Goal: Transaction & Acquisition: Purchase product/service

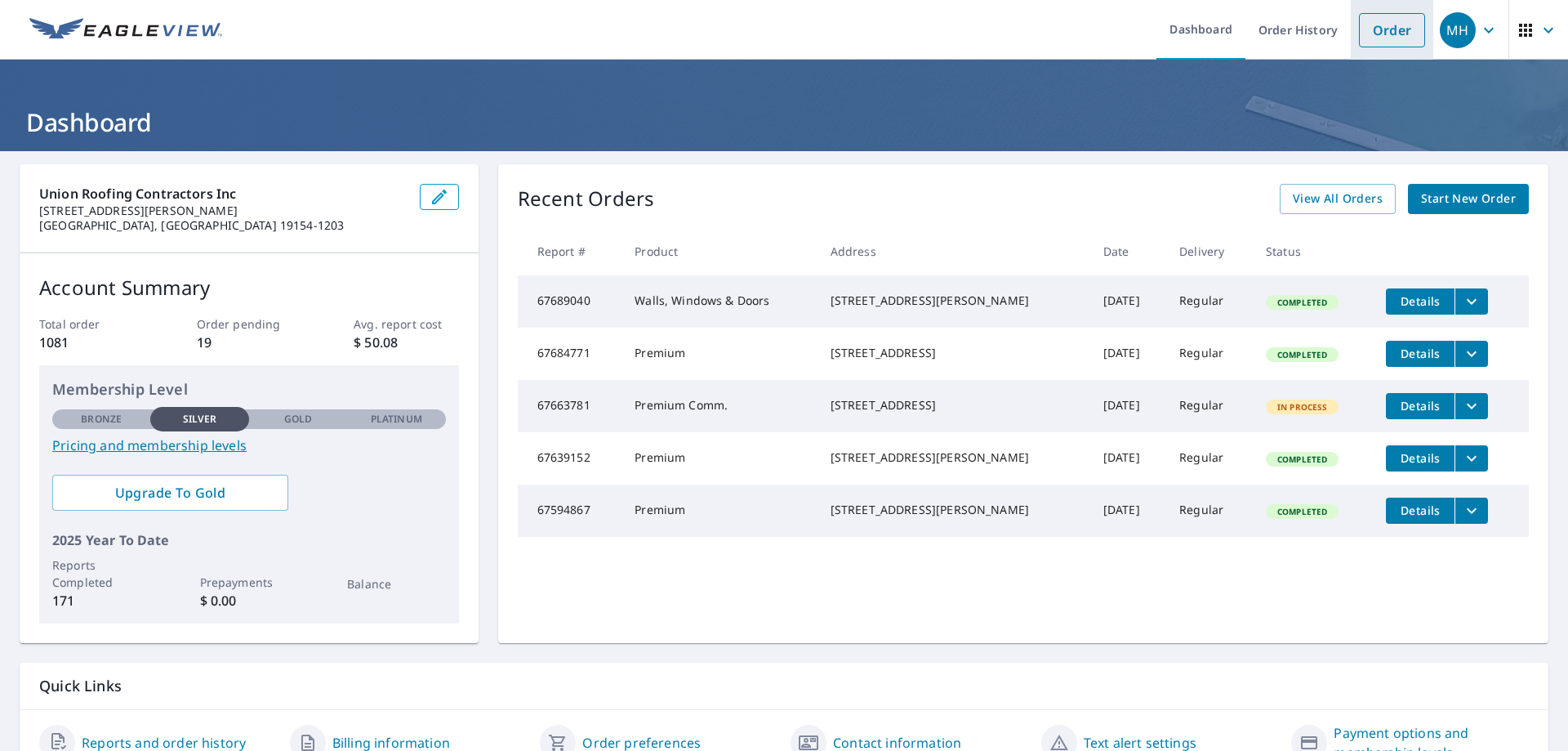
click at [1359, 36] on link "Order" at bounding box center [1392, 30] width 66 height 34
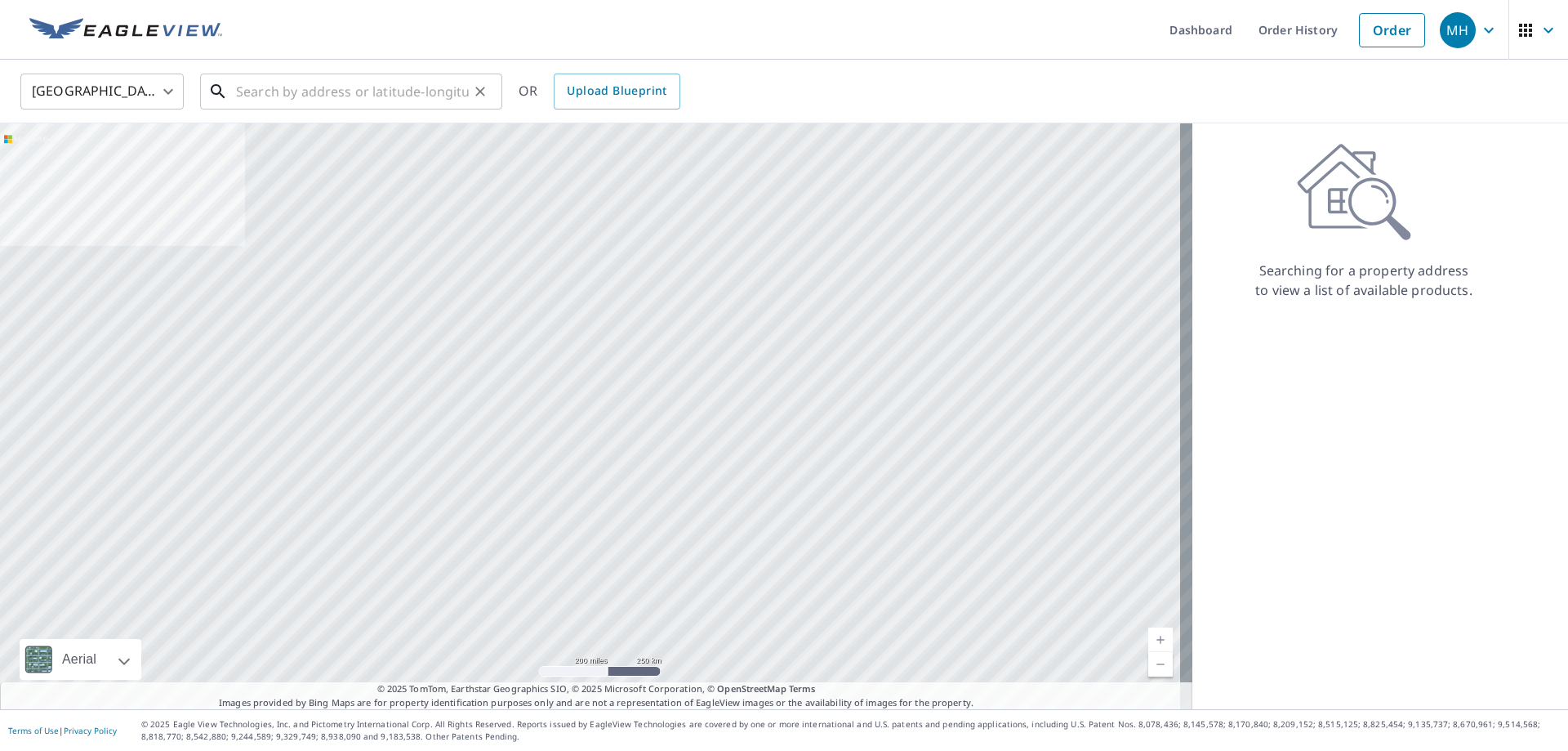
click at [367, 94] on input "text" at bounding box center [352, 91] width 233 height 46
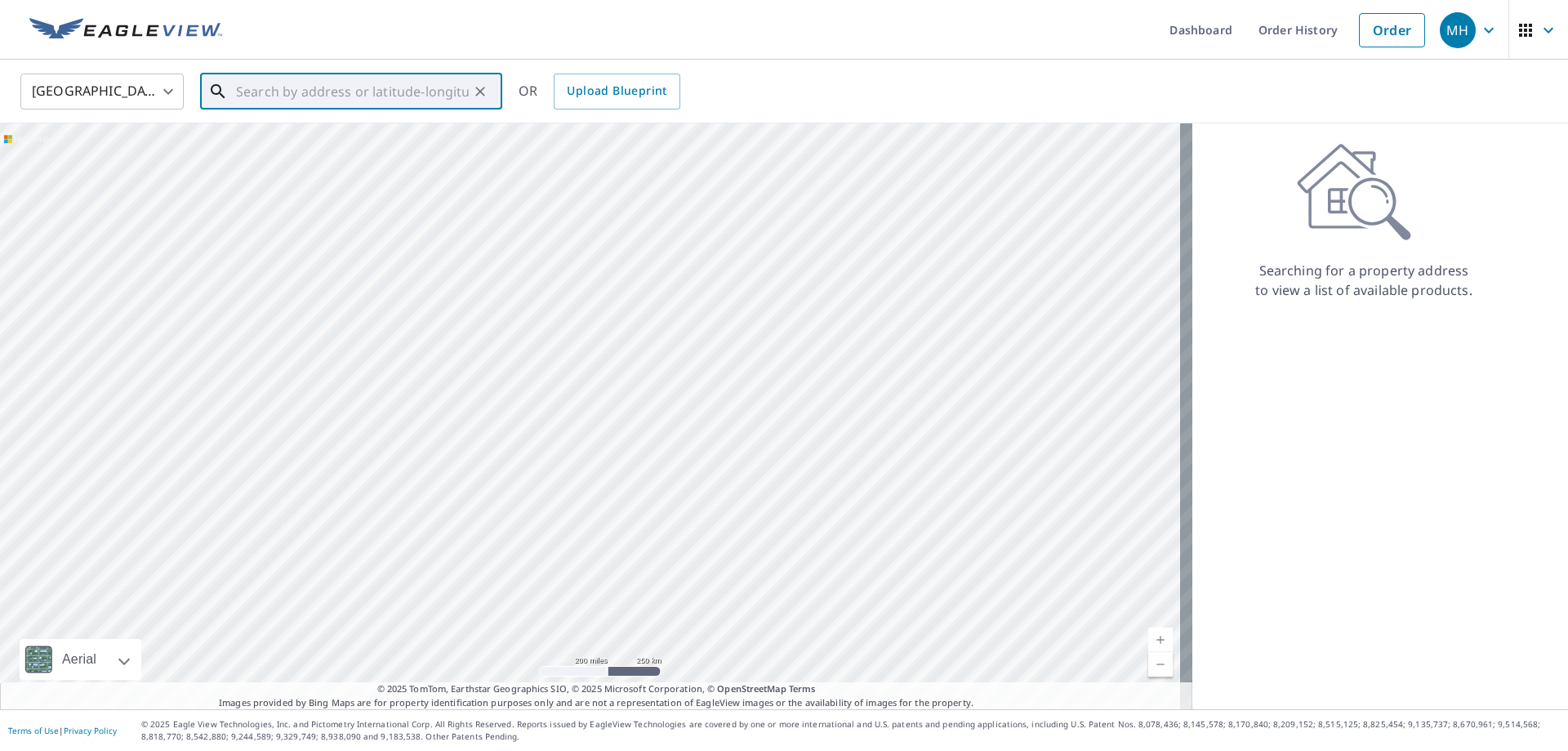
click at [318, 85] on input "text" at bounding box center [352, 91] width 233 height 46
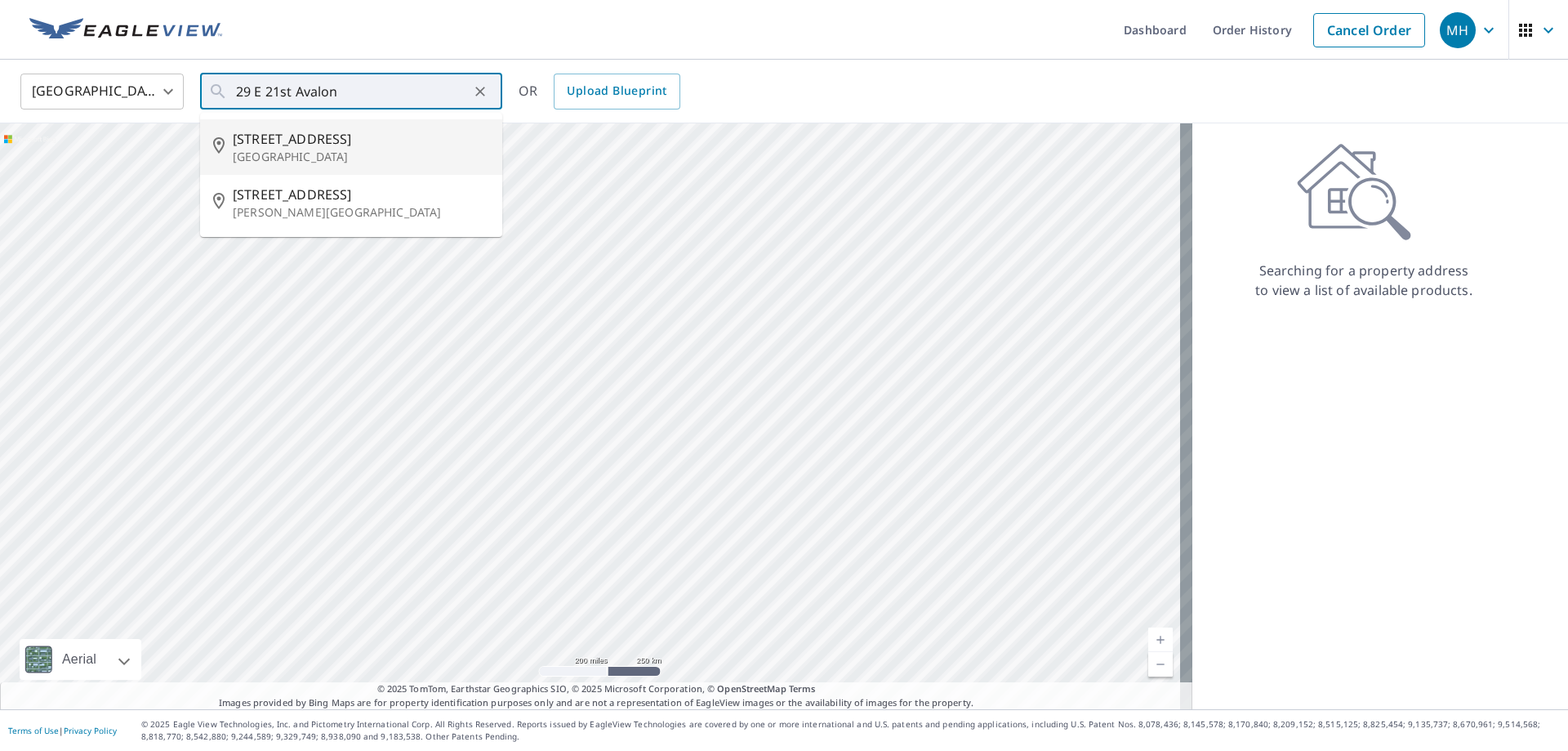
type input "[STREET_ADDRESS]"
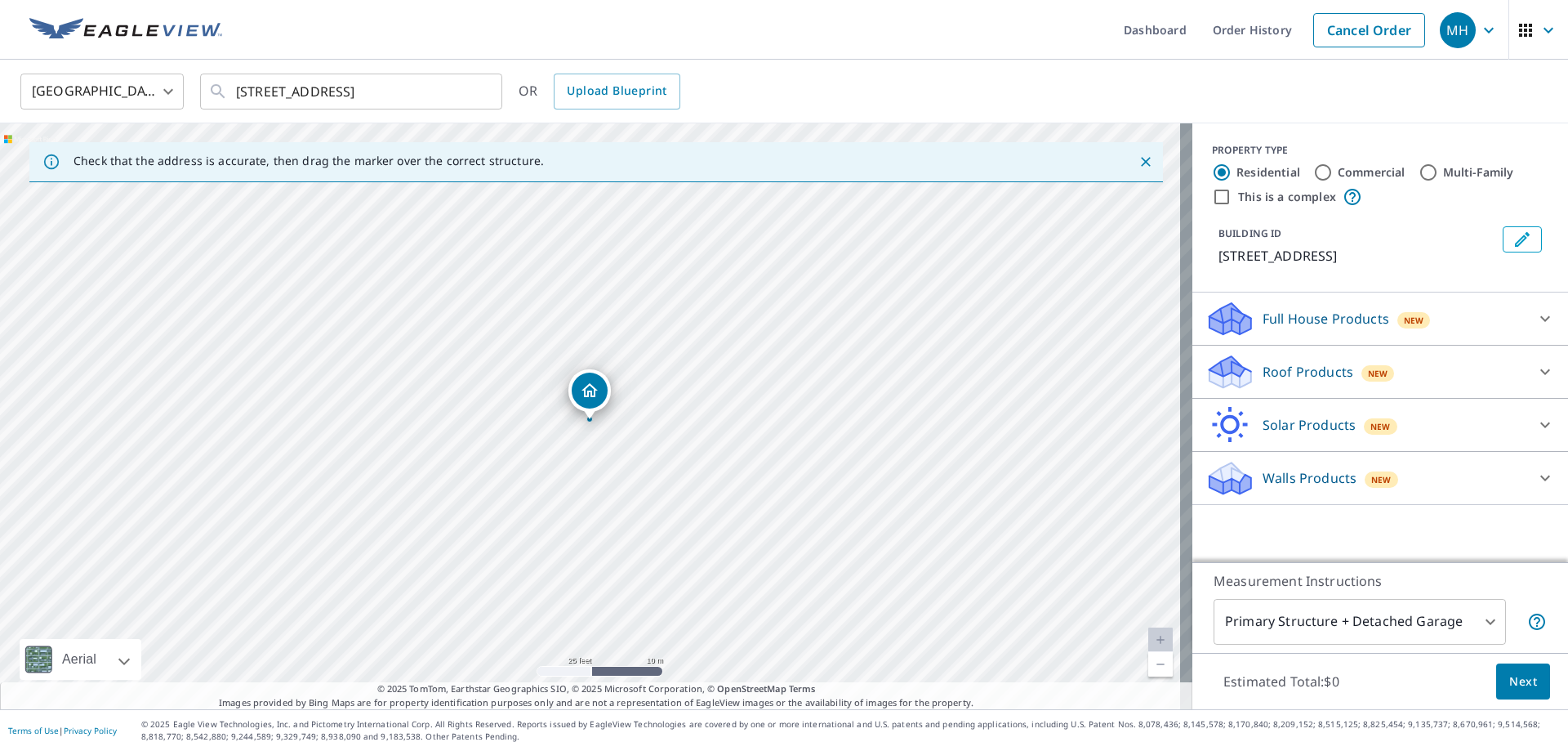
drag, startPoint x: 593, startPoint y: 362, endPoint x: 590, endPoint y: 406, distance: 44.1
click at [1306, 371] on p "Roof Products" at bounding box center [1308, 371] width 90 height 20
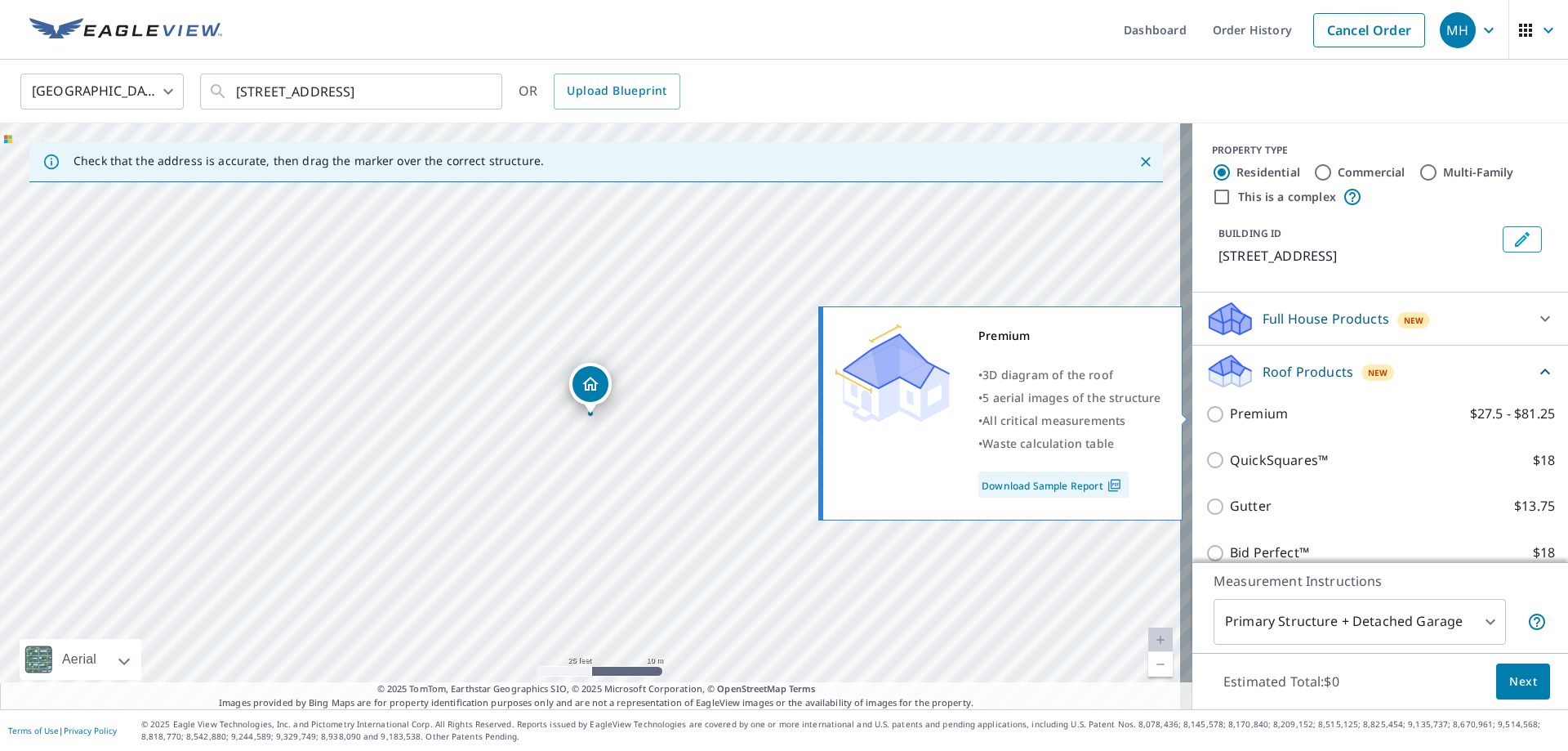
click at [1238, 418] on p "Premium" at bounding box center [1259, 414] width 58 height 20
click at [1230, 418] on input "Premium $27.5 - $81.25" at bounding box center [1218, 414] width 24 height 20
checkbox input "true"
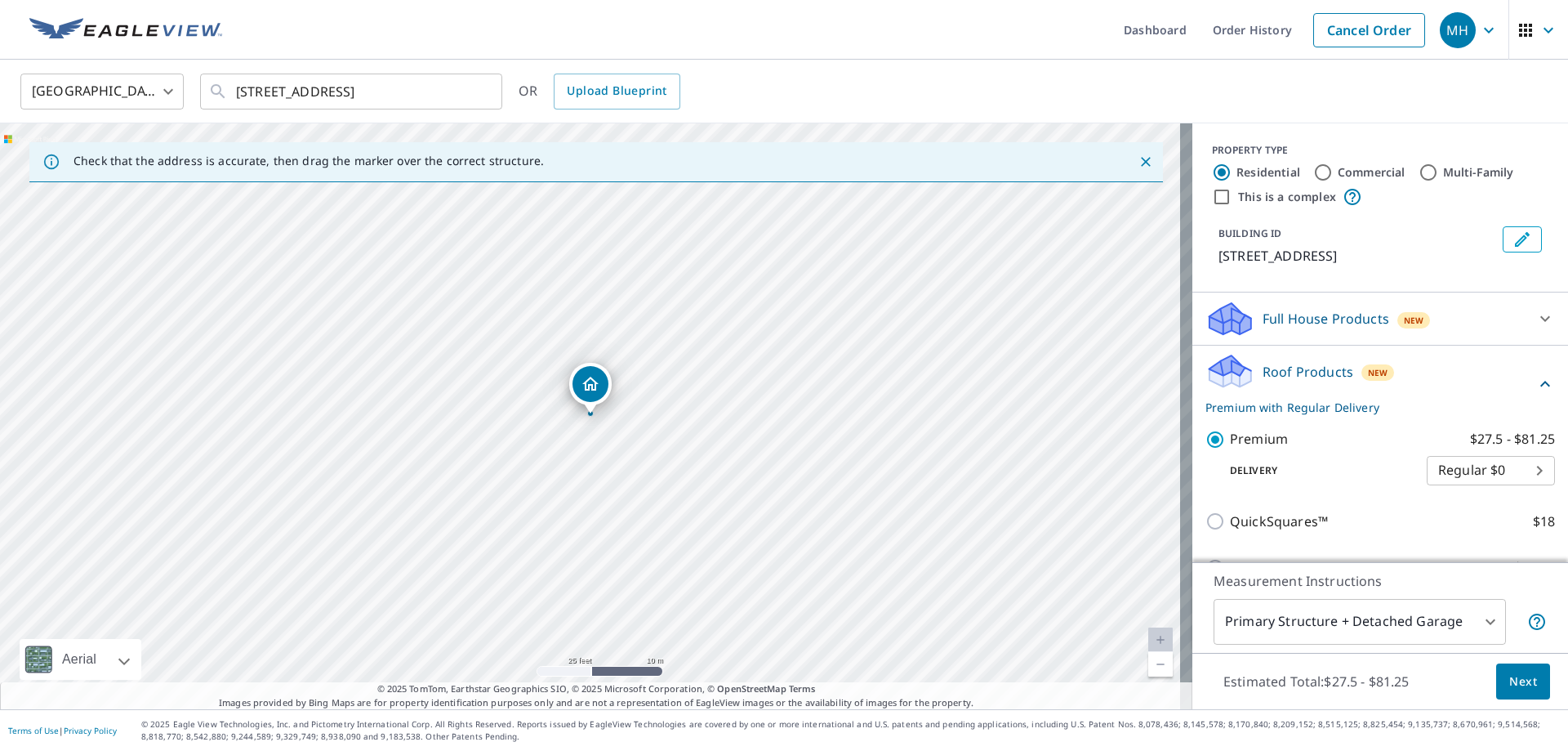
drag, startPoint x: 1505, startPoint y: 657, endPoint x: 1514, endPoint y: 671, distance: 16.6
click at [1507, 658] on div "Estimated Total: $27.5 - $81.25 Next" at bounding box center [1380, 681] width 375 height 57
click at [1514, 672] on span "Next" at bounding box center [1523, 682] width 28 height 20
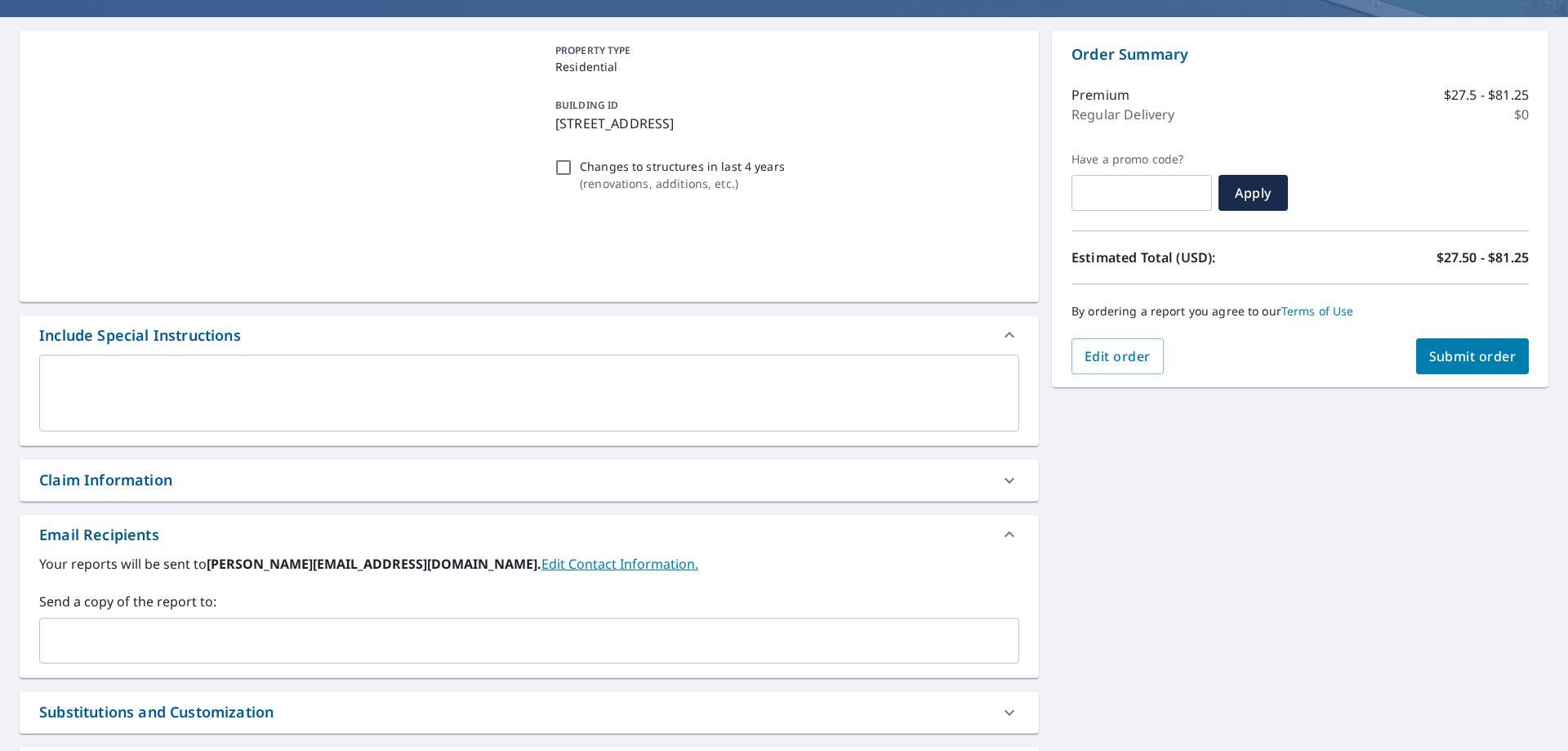
scroll to position [245, 0]
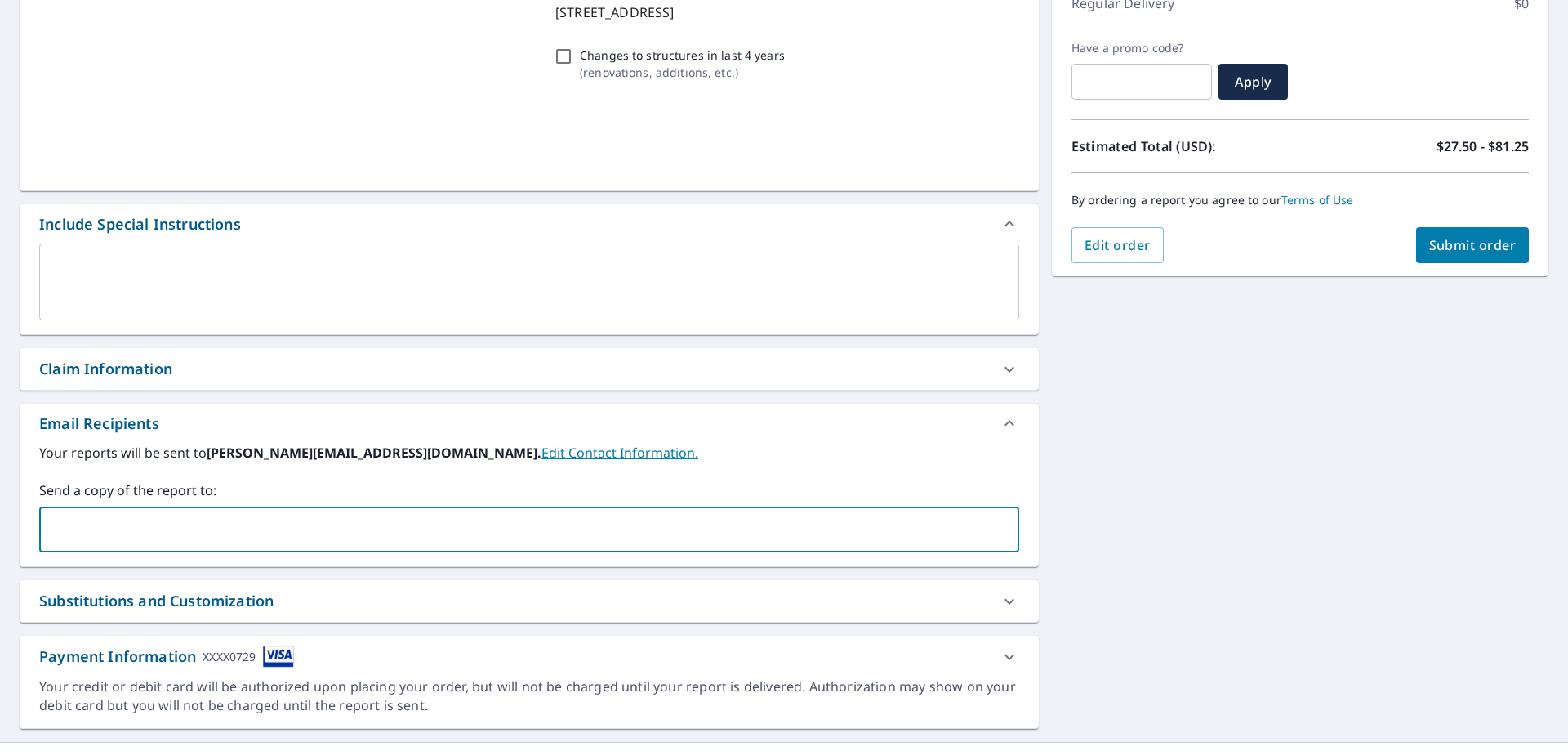
click at [321, 536] on input "text" at bounding box center [517, 529] width 941 height 31
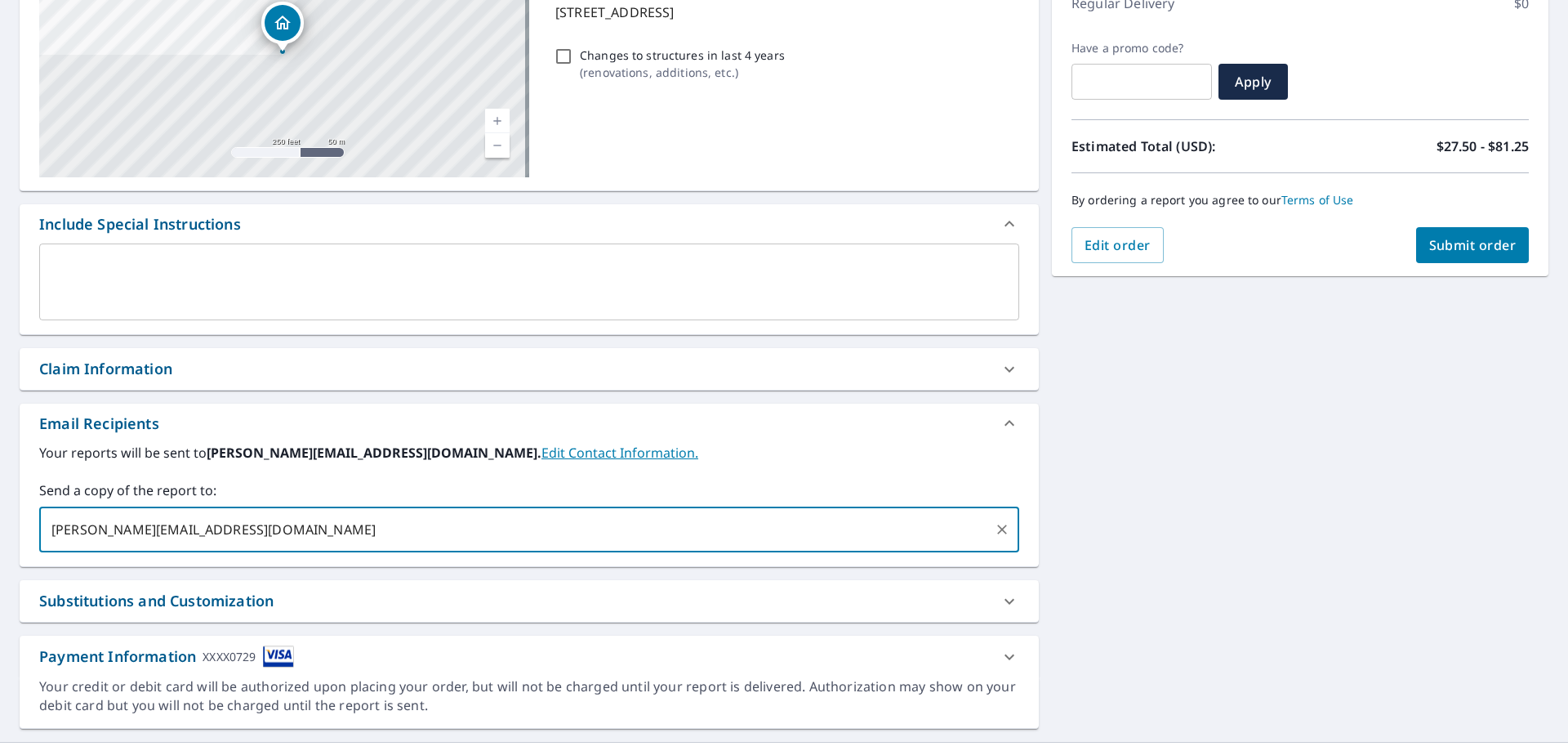
type input "[PERSON_NAME][EMAIL_ADDRESS][DOMAIN_NAME]"
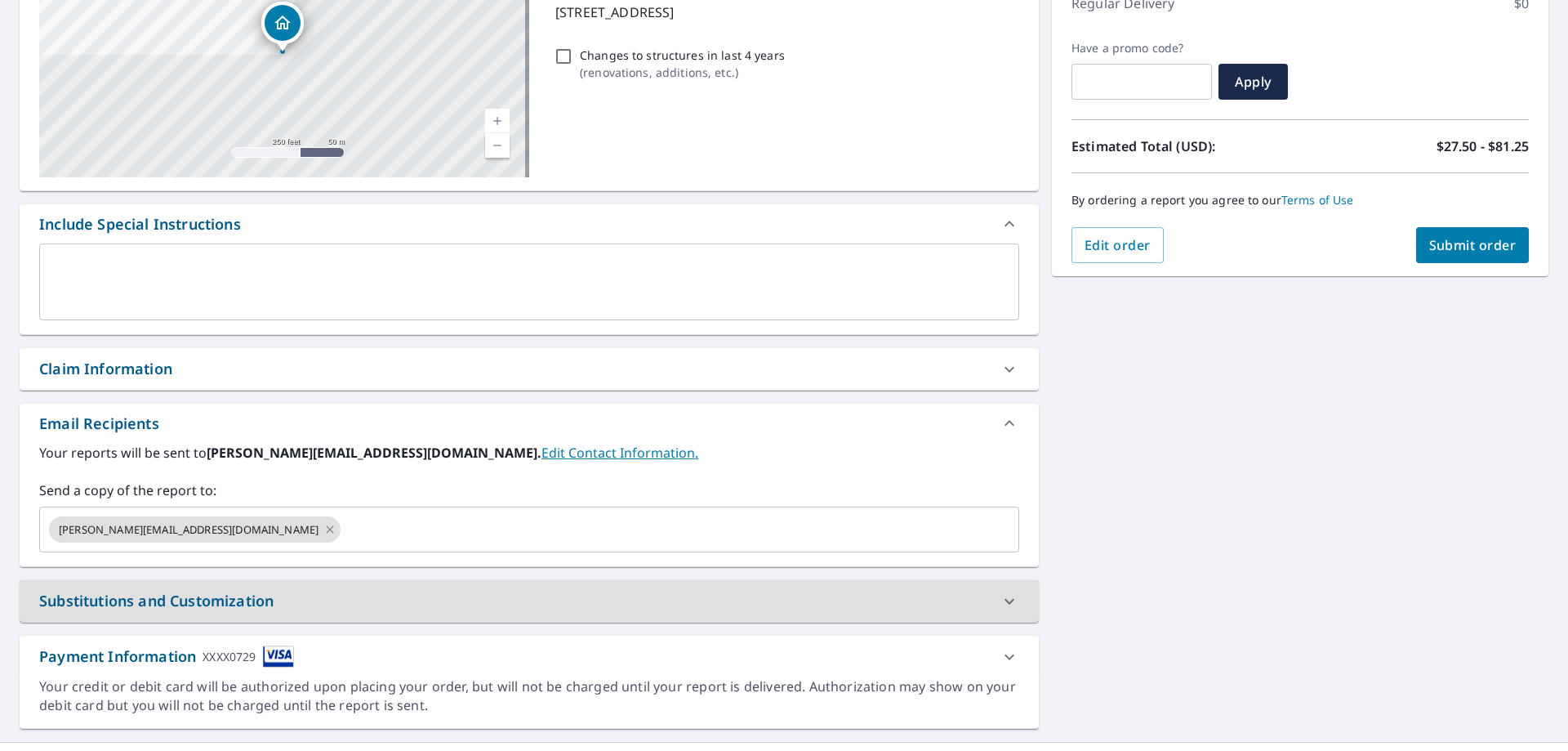
click at [1441, 224] on div "By ordering a report you agree to our Terms of Use" at bounding box center [1300, 200] width 457 height 54
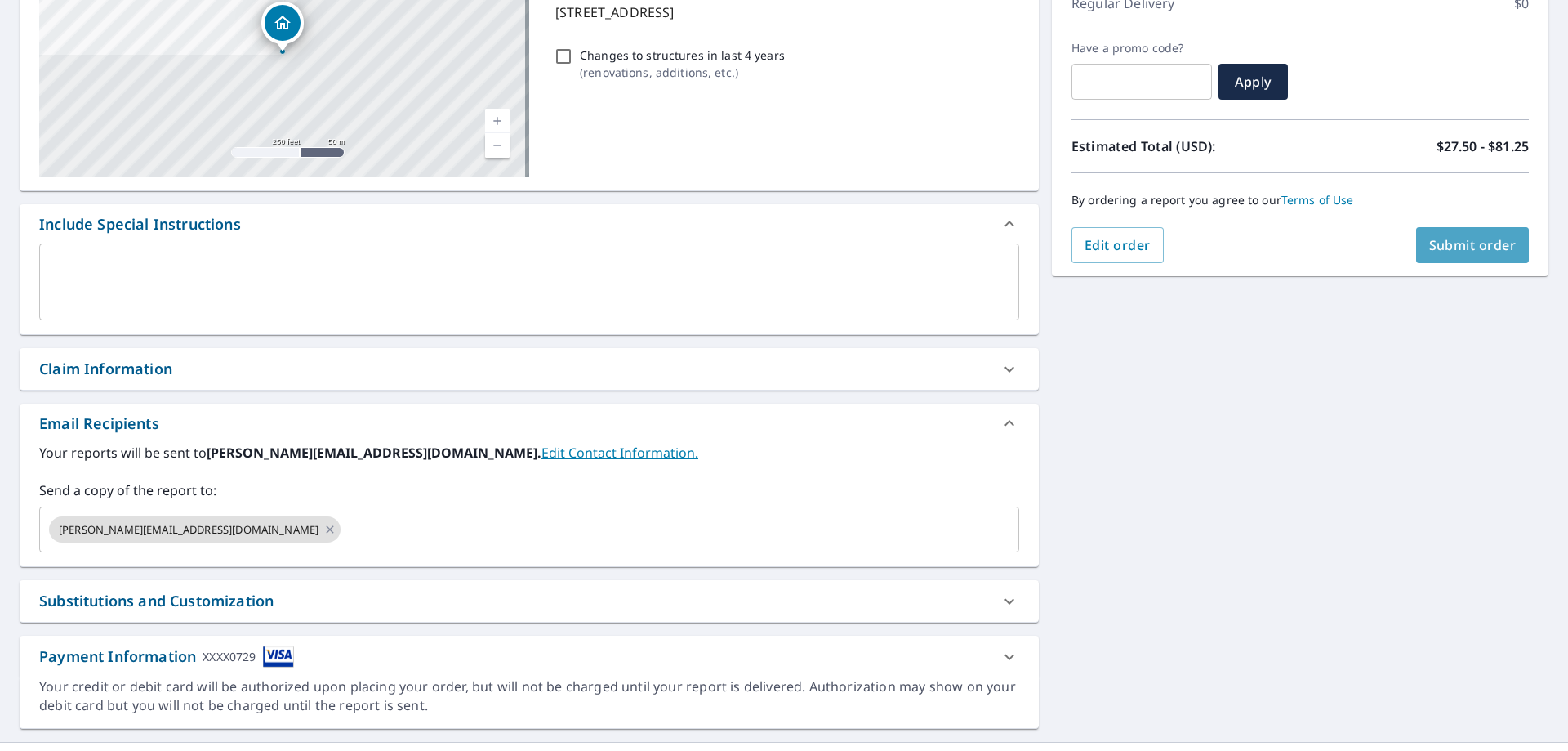
click at [1442, 246] on span "Submit order" at bounding box center [1473, 244] width 88 height 18
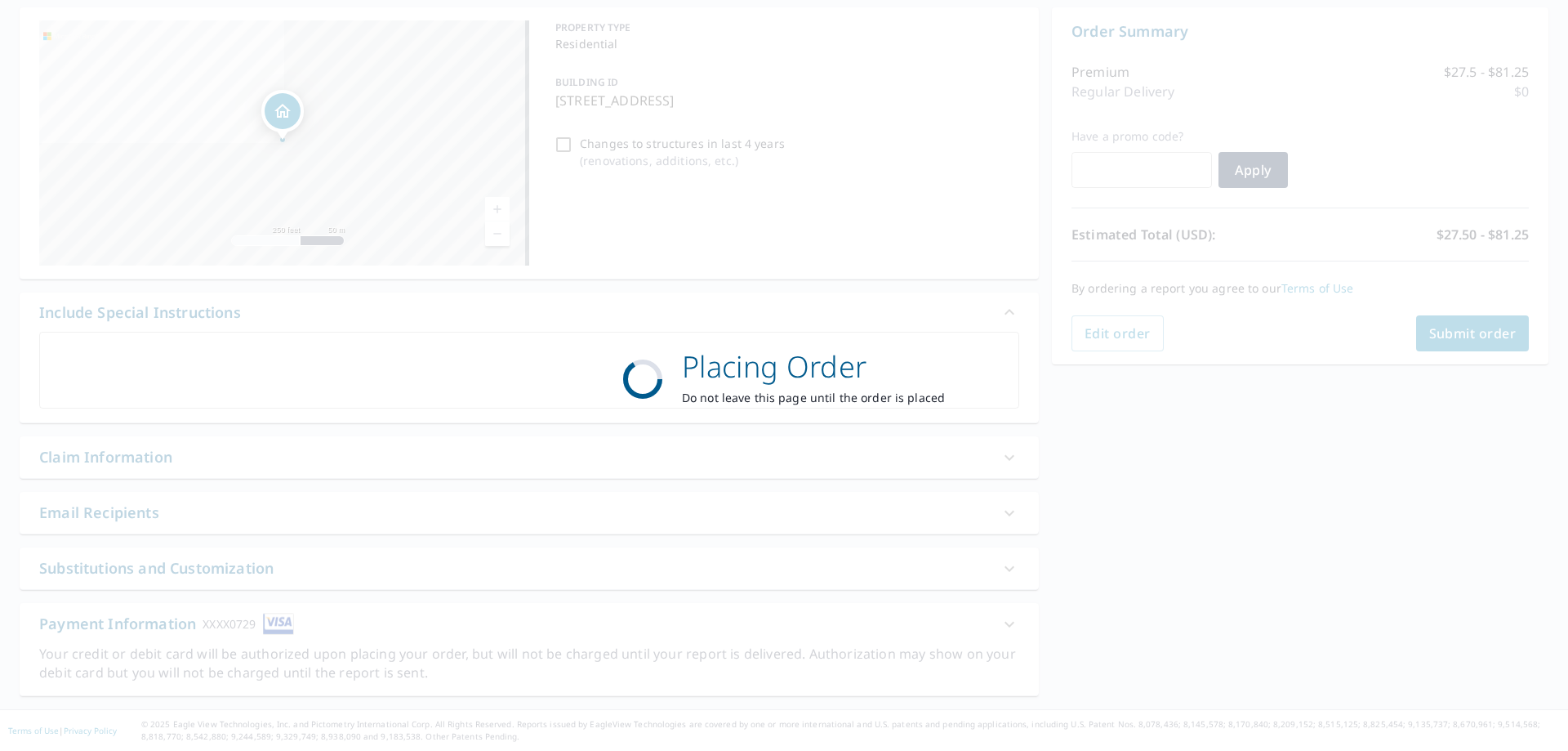
scroll to position [157, 0]
